Goal: Find specific page/section: Find specific page/section

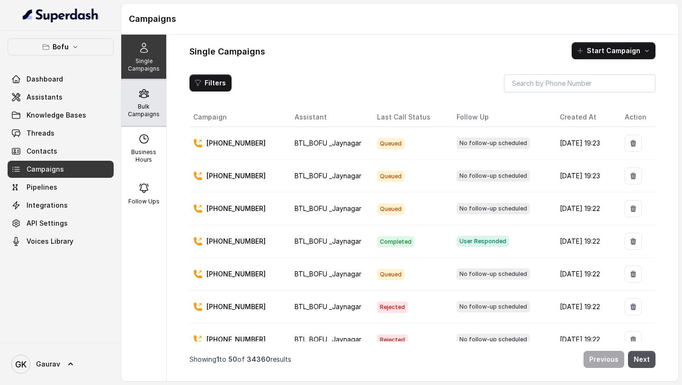
click at [138, 107] on p "Bulk Campaigns" at bounding box center [143, 110] width 37 height 15
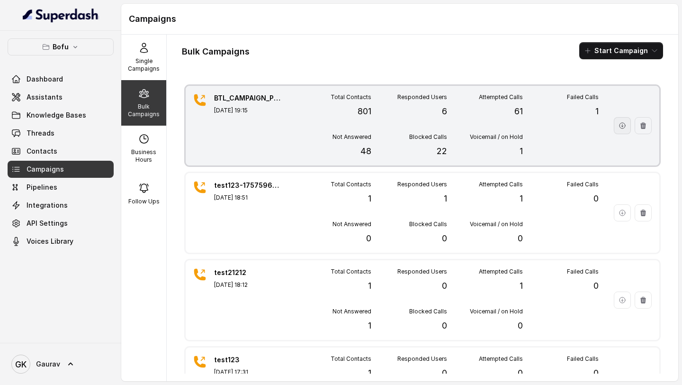
click at [614, 130] on button "button" at bounding box center [622, 125] width 17 height 17
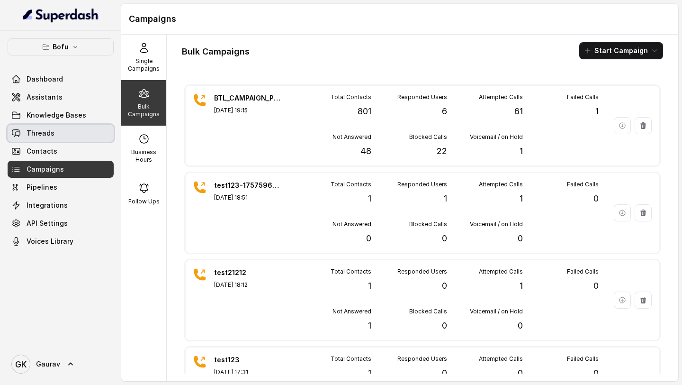
click at [59, 134] on link "Threads" at bounding box center [61, 133] width 106 height 17
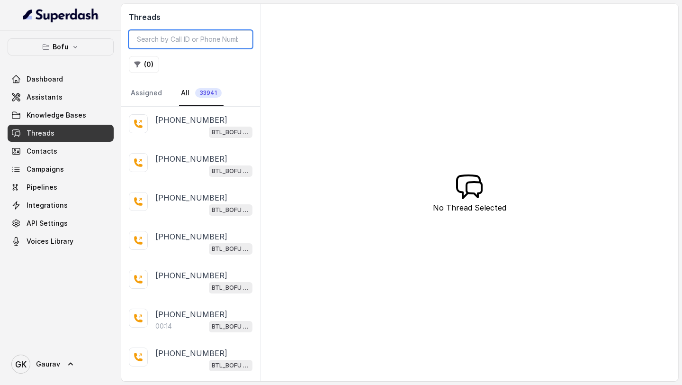
click at [188, 42] on input "search" at bounding box center [191, 39] width 124 height 18
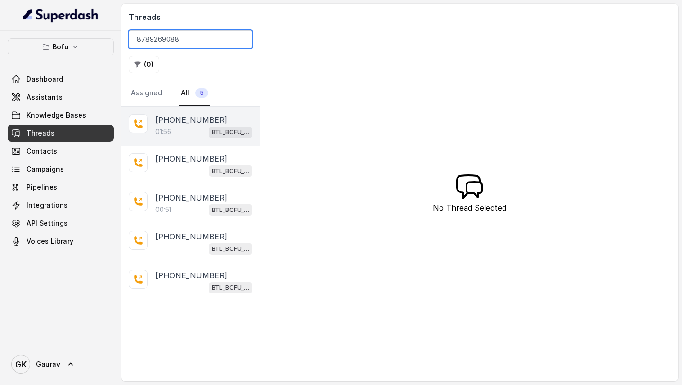
type input "8789269088"
click at [186, 125] on p "+918789269088" at bounding box center [191, 119] width 72 height 11
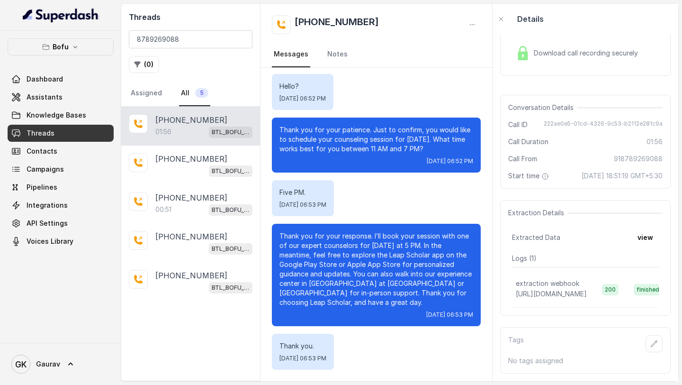
scroll to position [50, 0]
click at [645, 229] on button "view" at bounding box center [645, 237] width 27 height 17
